Goal: Information Seeking & Learning: Learn about a topic

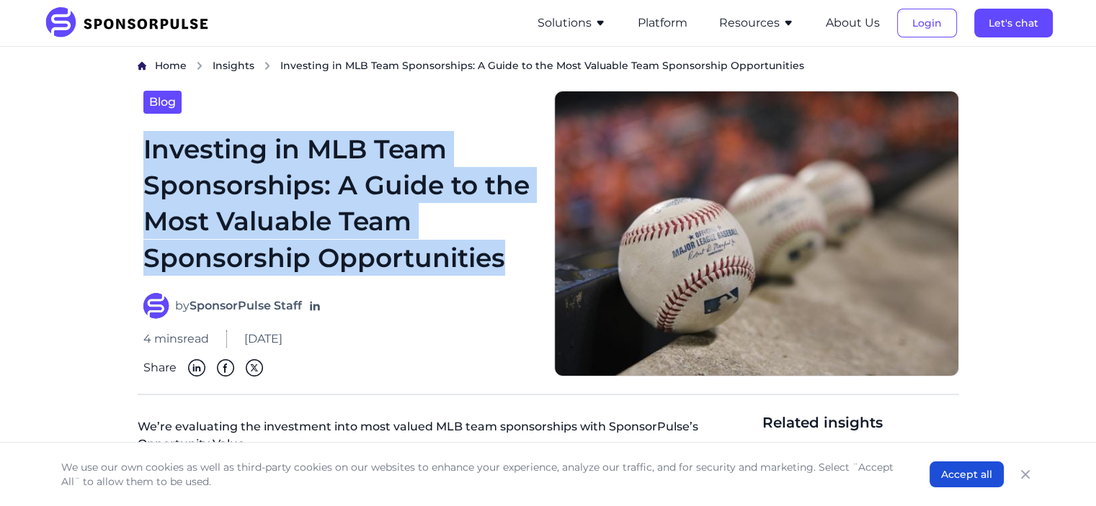
drag, startPoint x: 140, startPoint y: 145, endPoint x: 536, endPoint y: 273, distance: 415.7
click at [536, 273] on div "Blog Investing in MLB Team Sponsorships: A Guide to the Most Valuable Team Spon…" at bounding box center [340, 234] width 405 height 287
copy h1 "Investing in MLB Team Sponsorships: A Guide to the Most Valuable Team Sponsorsh…"
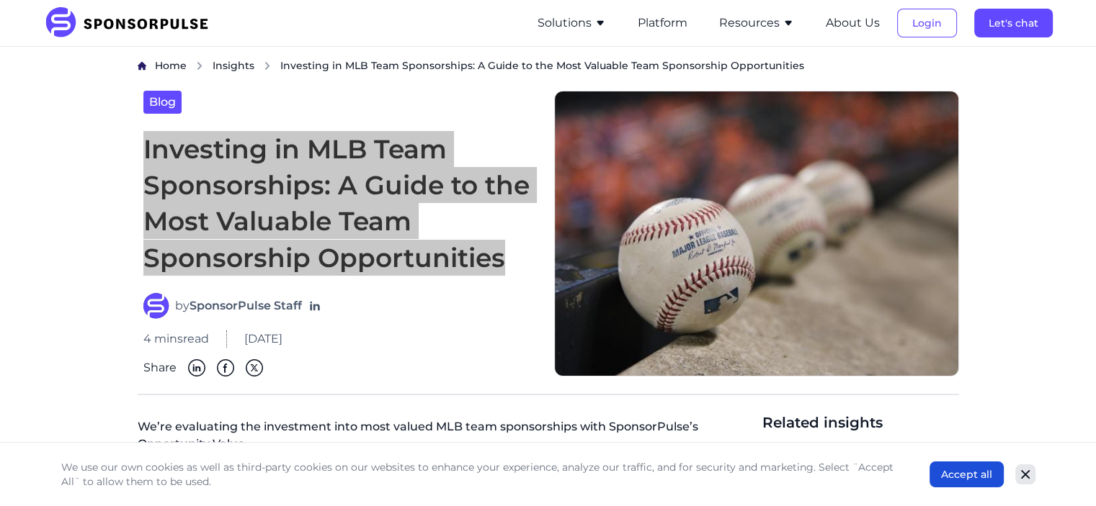
click at [1022, 475] on icon "Close" at bounding box center [1025, 474] width 14 height 14
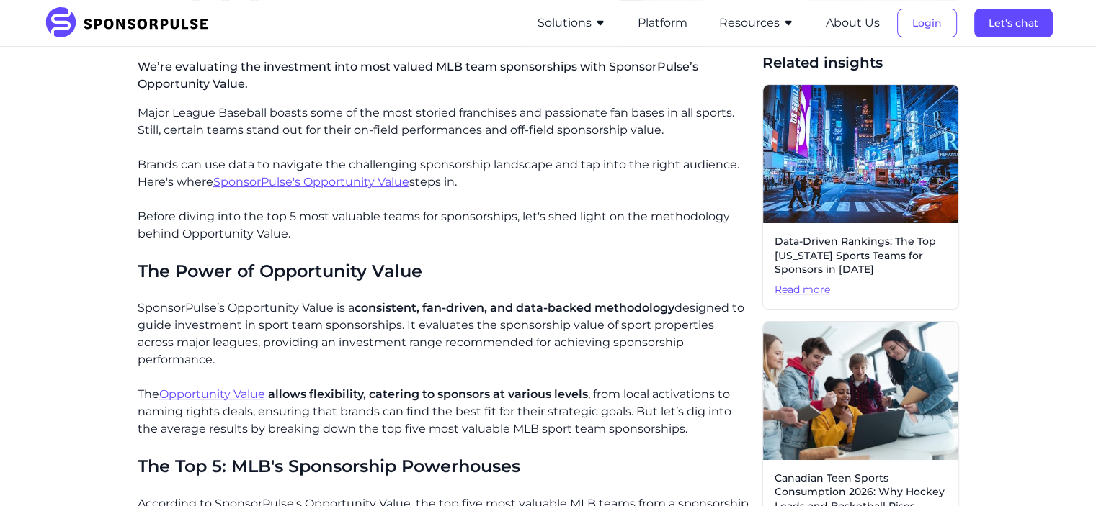
scroll to position [432, 0]
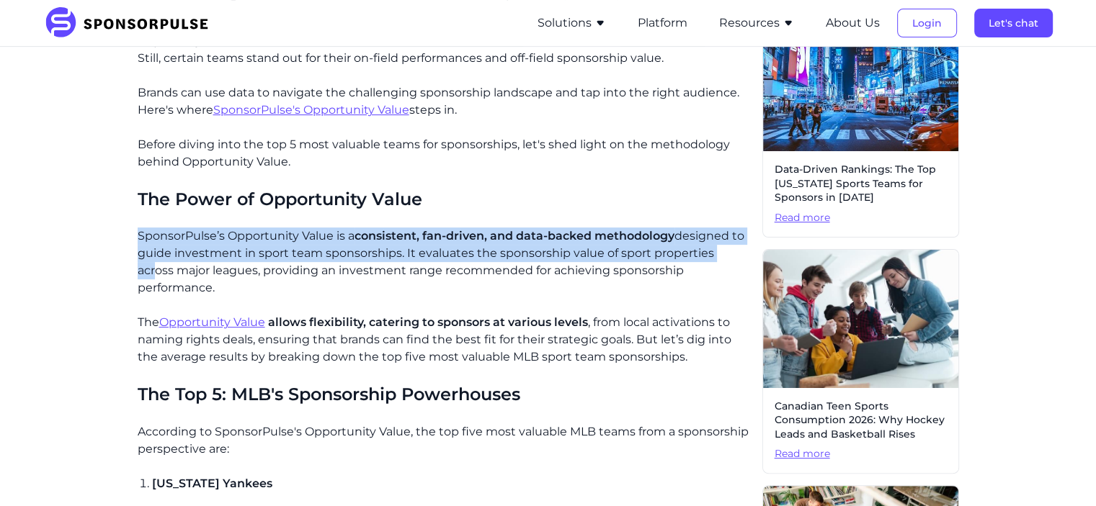
drag, startPoint x: 137, startPoint y: 233, endPoint x: 733, endPoint y: 256, distance: 596.2
click at [733, 256] on p "SponsorPulse’s Opportunity Value is a consistent, fan-driven, and data-backed m…" at bounding box center [444, 262] width 613 height 69
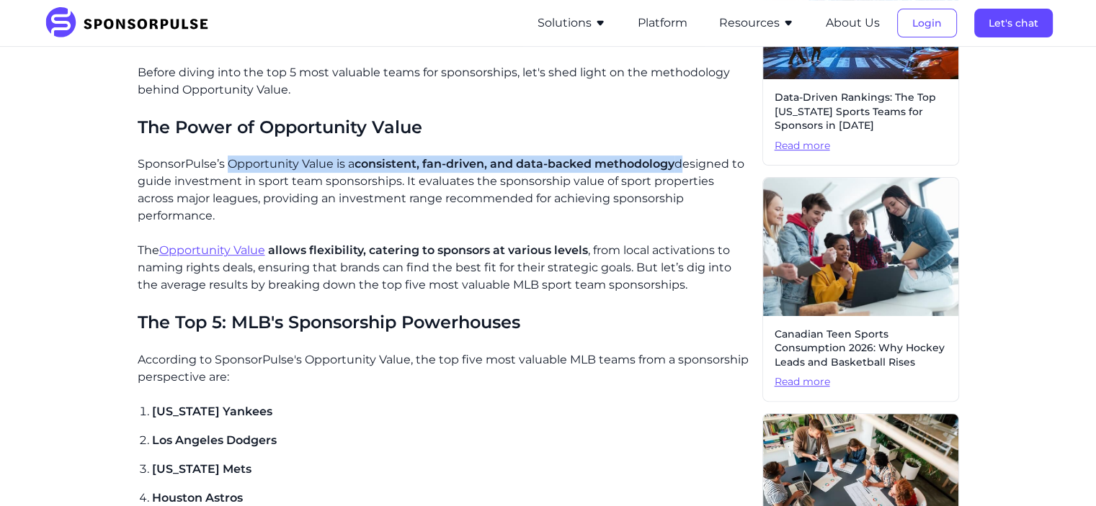
drag, startPoint x: 227, startPoint y: 165, endPoint x: 688, endPoint y: 162, distance: 461.0
click at [688, 162] on p "SponsorPulse’s Opportunity Value is a consistent, fan-driven, and data-backed m…" at bounding box center [444, 190] width 613 height 69
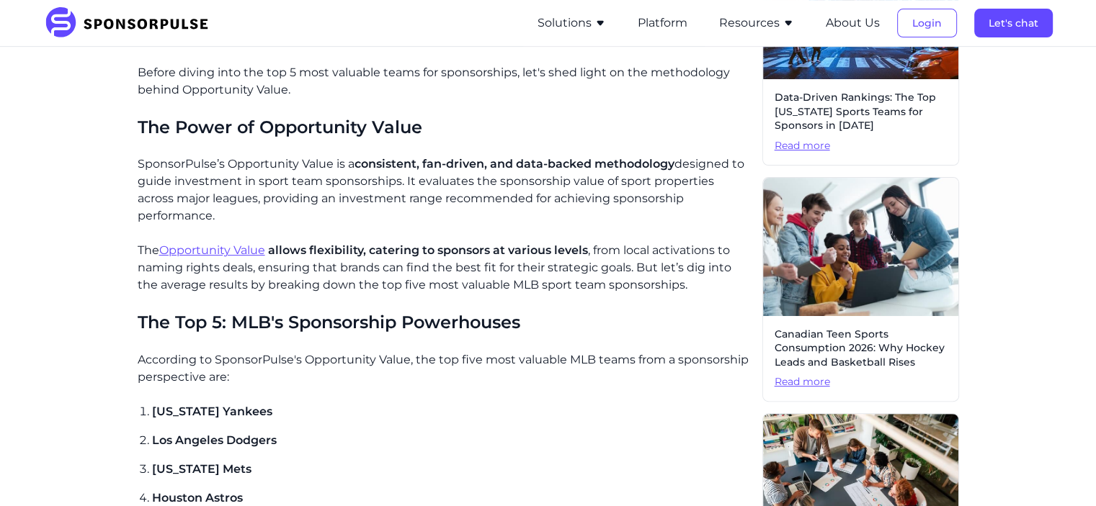
click at [225, 158] on p "SponsorPulse’s Opportunity Value is a consistent, fan-driven, and data-backed m…" at bounding box center [444, 190] width 613 height 69
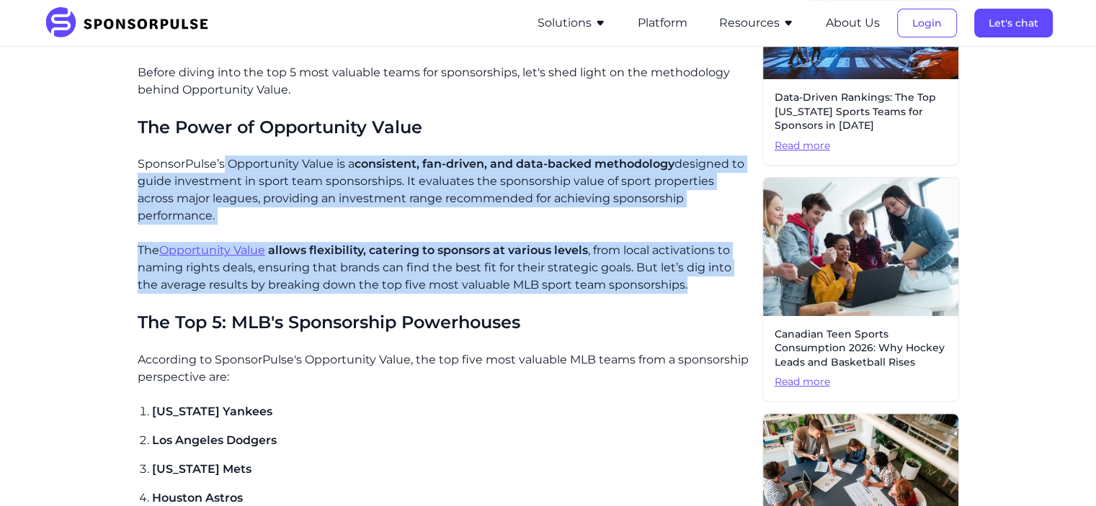
drag, startPoint x: 225, startPoint y: 158, endPoint x: 692, endPoint y: 264, distance: 478.6
copy div "Opportunity Value is a consistent, fan-driven, and data-backed methodology desi…"
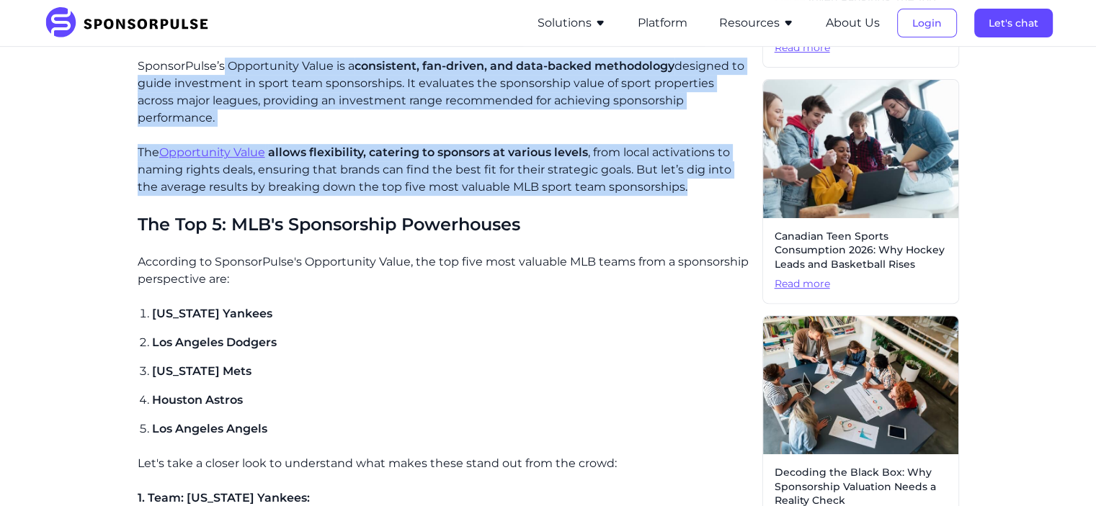
scroll to position [648, 0]
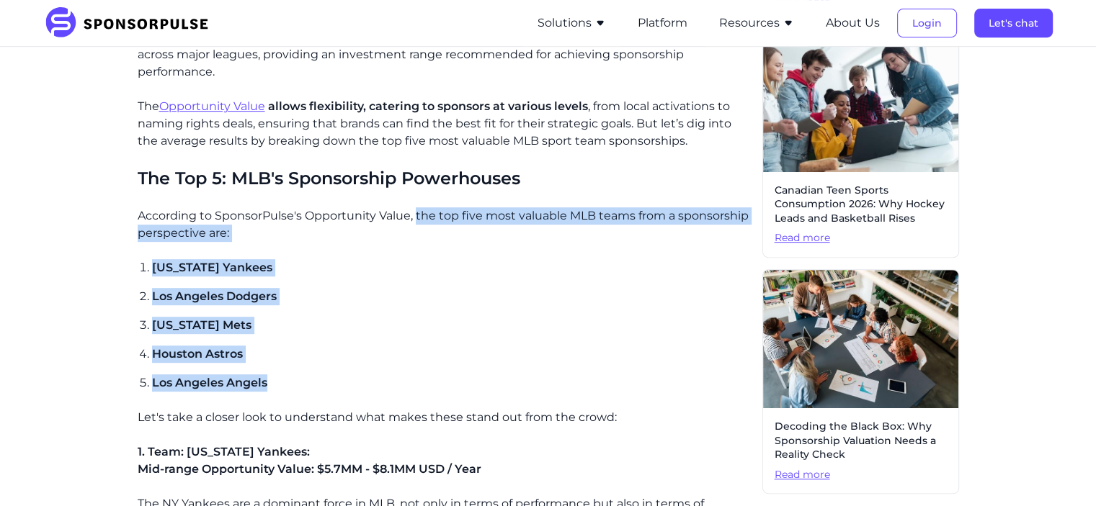
drag, startPoint x: 416, startPoint y: 199, endPoint x: 297, endPoint y: 367, distance: 206.7
copy div "the top five most valuable MLB teams from a sponsorship perspective are: [US_ST…"
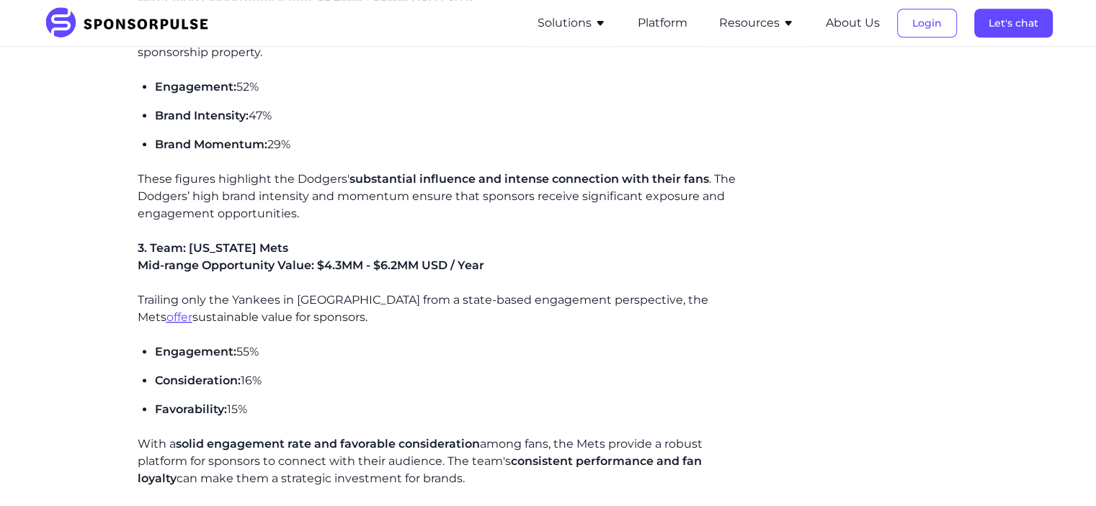
scroll to position [1441, 0]
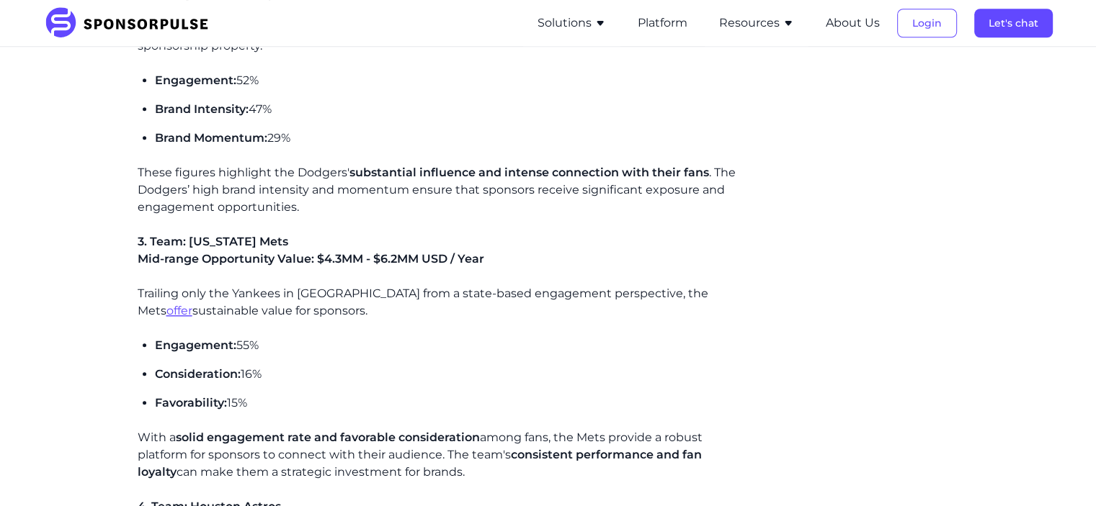
drag, startPoint x: 136, startPoint y: 221, endPoint x: 449, endPoint y: 457, distance: 392.4
click at [449, 457] on div "Home Insights Investing in MLB Team Sponsorships: A Guide to the Most Valuable …" at bounding box center [547, 125] width 985 height 3015
copy div "3. Team: [US_STATE] Mets Mid-range Opportunity Value: $4.3MM - $6.2MM USD / Yea…"
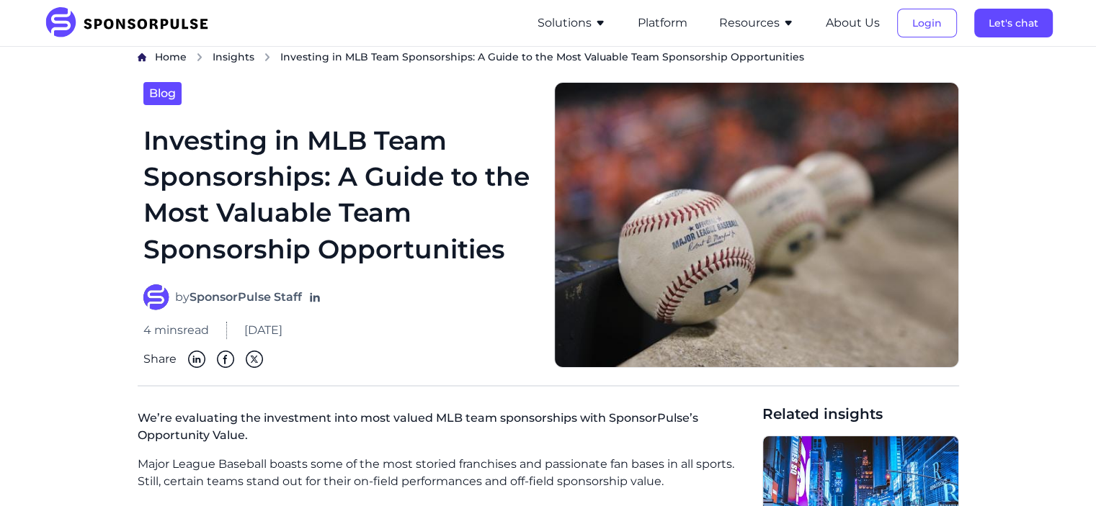
scroll to position [0, 0]
